Goal: Find specific page/section: Find specific page/section

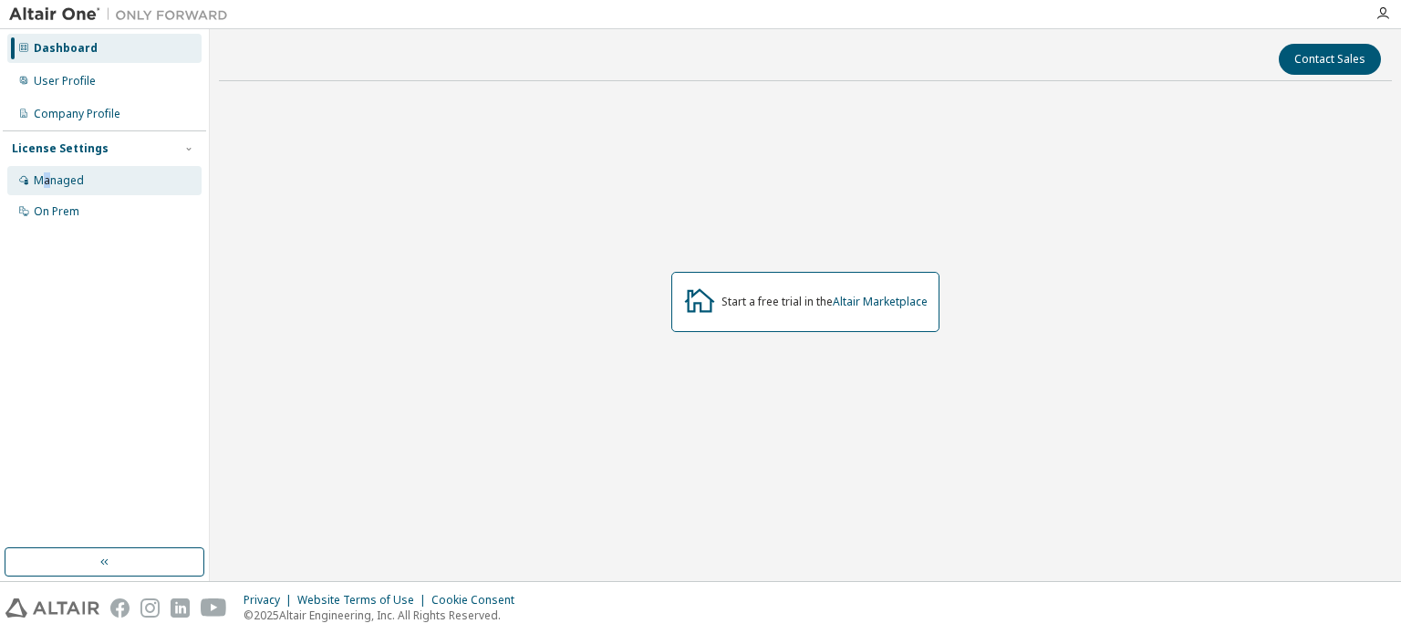
click at [47, 178] on div "Managed" at bounding box center [59, 180] width 50 height 15
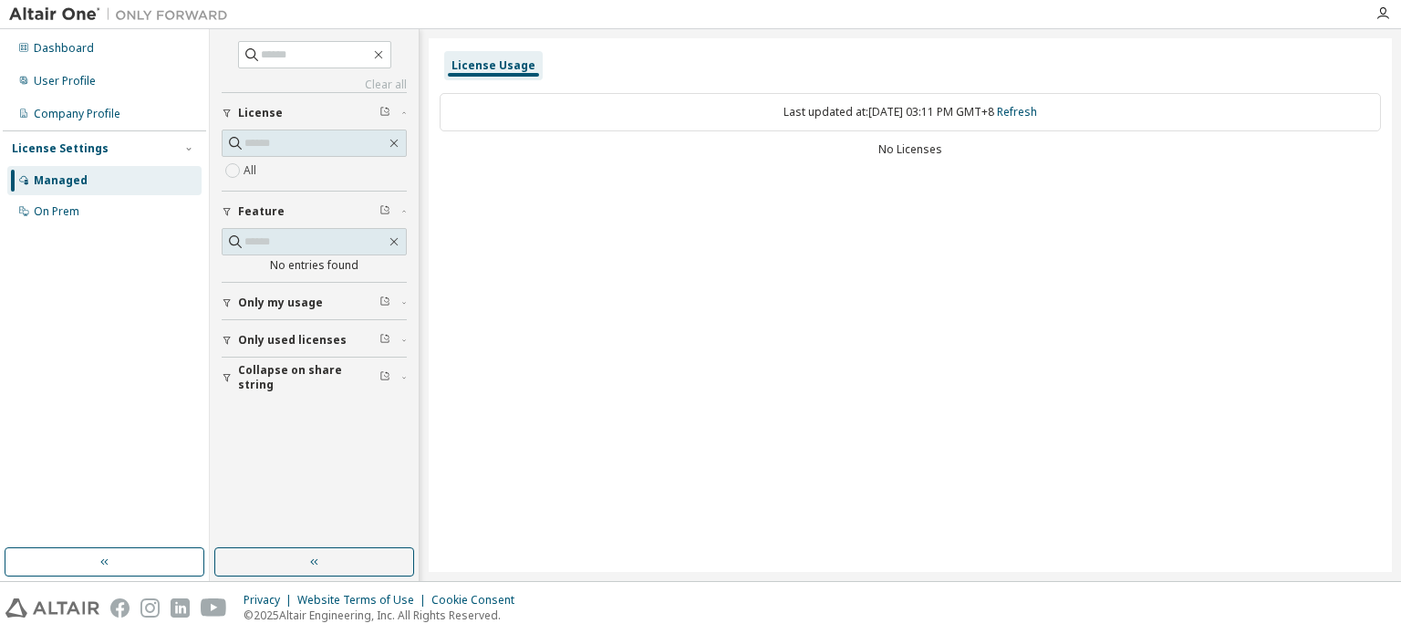
click at [474, 65] on div "License Usage" at bounding box center [493, 65] width 84 height 15
click at [1171, 192] on div "License Usage Last updated at: [DATE] 03:11 PM GMT+8 Refresh No Licenses" at bounding box center [910, 304] width 963 height 533
drag, startPoint x: 766, startPoint y: 313, endPoint x: 584, endPoint y: 145, distance: 247.8
click at [766, 313] on div "License Usage Last updated at: [DATE] 03:11 PM GMT+8 Refresh No Licenses" at bounding box center [910, 304] width 963 height 533
